Goal: Communication & Community: Share content

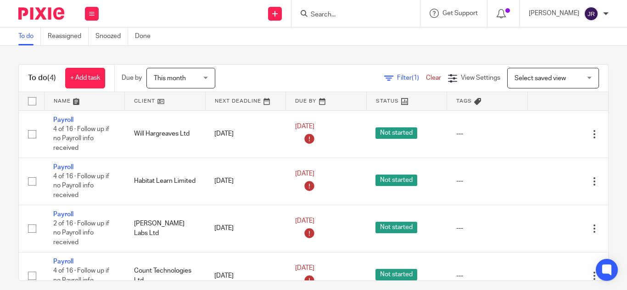
click at [342, 4] on div at bounding box center [355, 13] width 128 height 27
click at [338, 14] on input "Search" at bounding box center [351, 15] width 83 height 8
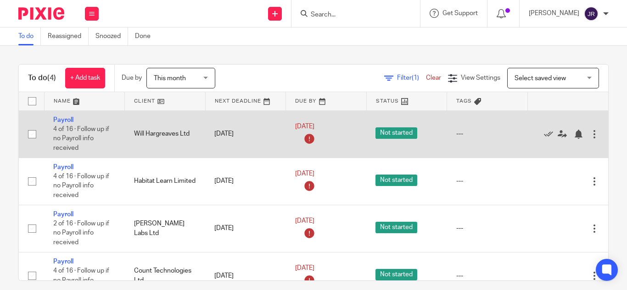
scroll to position [26, 0]
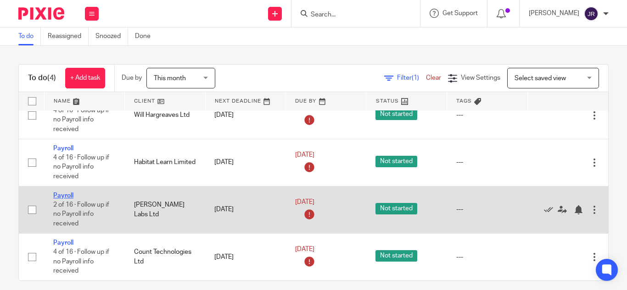
click at [64, 193] on link "Payroll" at bounding box center [63, 196] width 20 height 6
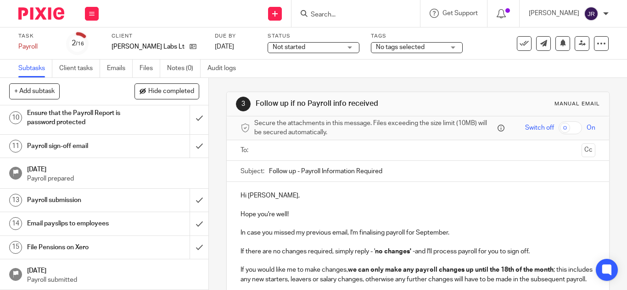
scroll to position [260, 0]
click at [189, 124] on input "submit" at bounding box center [104, 118] width 208 height 33
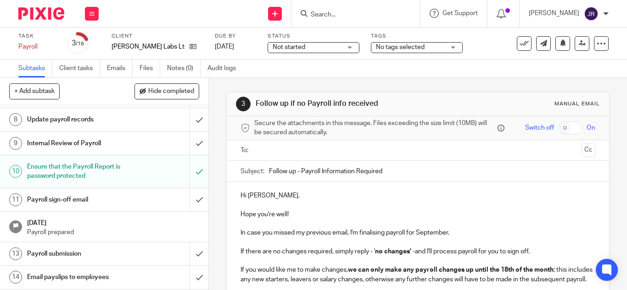
scroll to position [205, 0]
click at [93, 206] on h1 "Payroll sign-off email" at bounding box center [78, 199] width 102 height 14
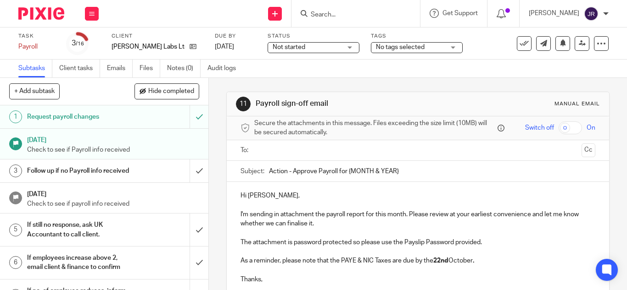
drag, startPoint x: 347, startPoint y: 172, endPoint x: 427, endPoint y: 170, distance: 79.8
click at [427, 170] on input "Action - Approve Payroll for {MONTH & YEAR}" at bounding box center [432, 171] width 326 height 21
type input "Action - Approve Payroll for [DATE]."
click at [286, 148] on input "text" at bounding box center [417, 150] width 320 height 11
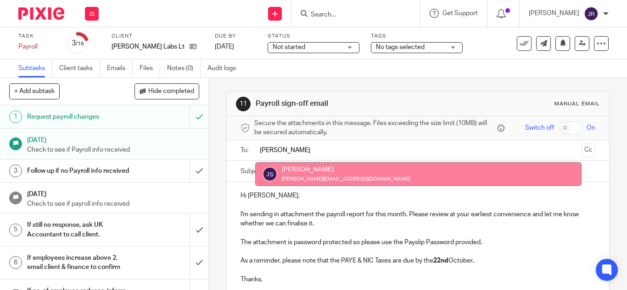
type input "[PERSON_NAME]"
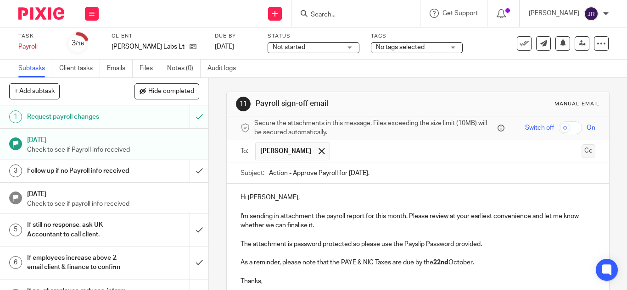
click at [581, 151] on button "Cc" at bounding box center [588, 152] width 14 height 14
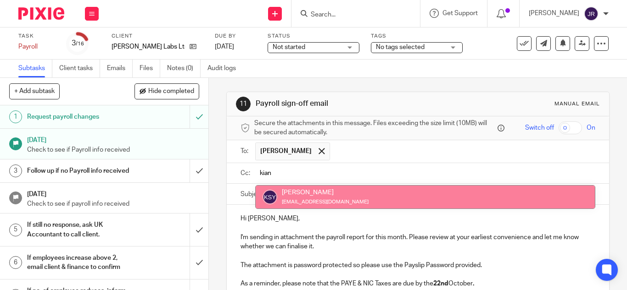
type input "kian"
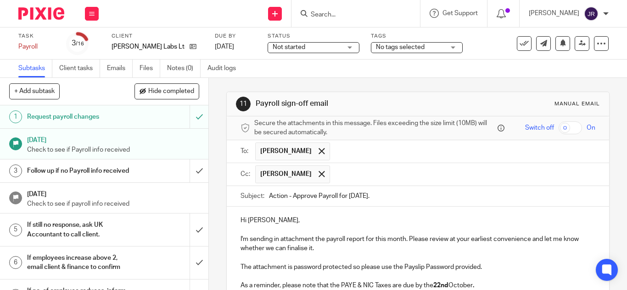
click at [456, 183] on ul "[PERSON_NAME]" at bounding box center [425, 174] width 340 height 22
click at [456, 173] on input "text" at bounding box center [462, 175] width 257 height 18
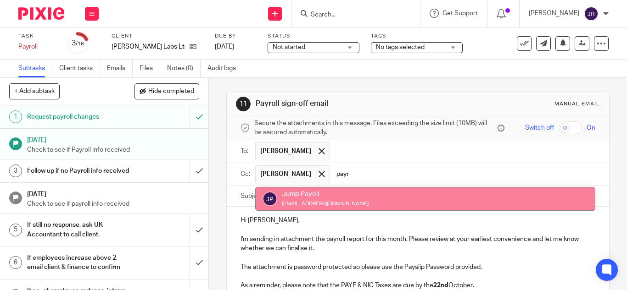
type input "payr"
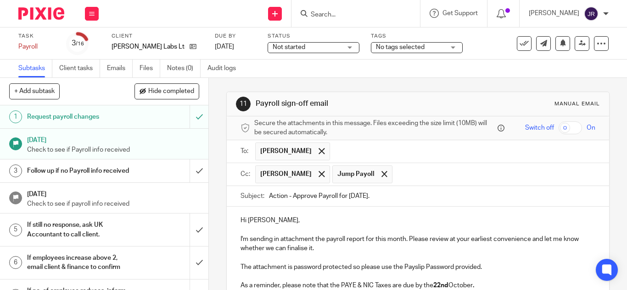
click at [403, 211] on div "Hi [PERSON_NAME], I'm sending in attachment the payroll report for this month. …" at bounding box center [418, 261] width 382 height 109
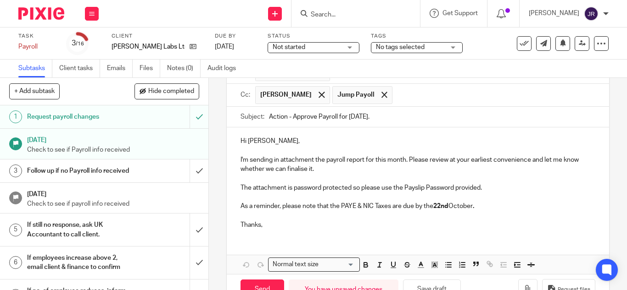
scroll to position [108, 0]
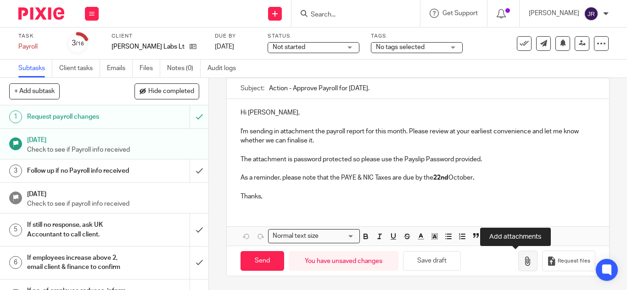
click at [523, 264] on icon "button" at bounding box center [527, 261] width 9 height 9
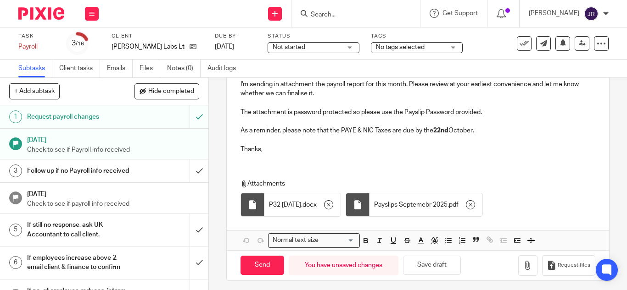
scroll to position [160, 0]
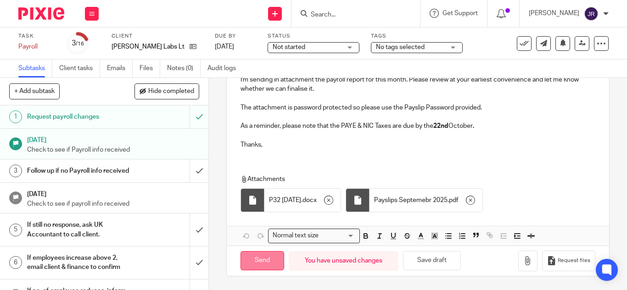
click at [266, 257] on input "Send" at bounding box center [262, 261] width 44 height 20
type input "Sent"
